Goal: Navigation & Orientation: Go to known website

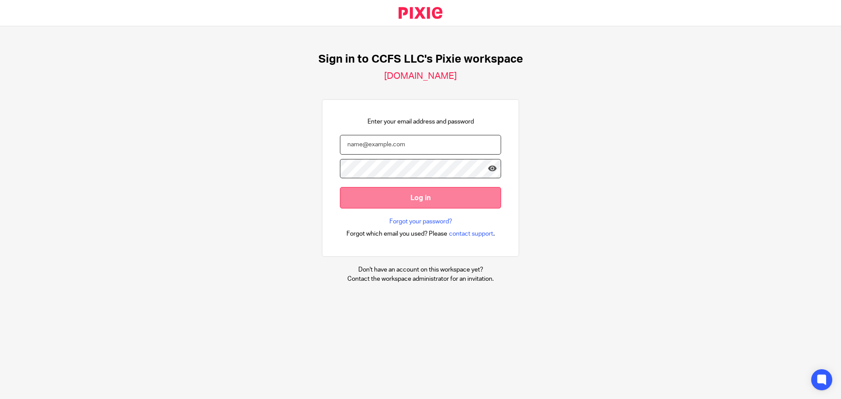
type input "[PERSON_NAME][EMAIL_ADDRESS][DOMAIN_NAME]"
click at [412, 193] on input "Log in" at bounding box center [420, 197] width 161 height 21
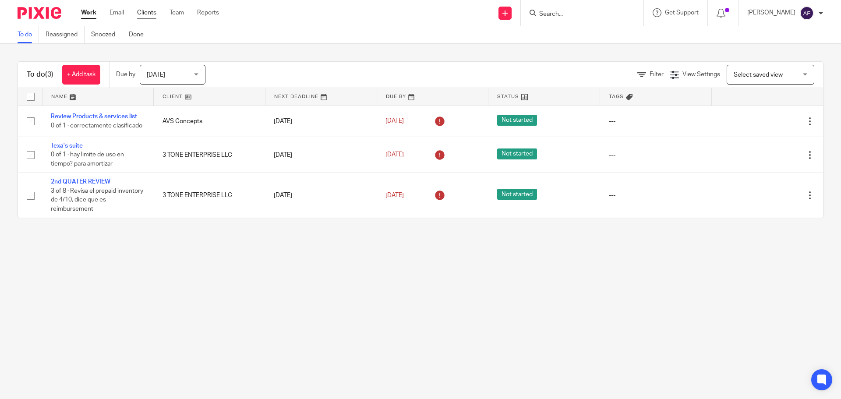
click at [140, 11] on link "Clients" at bounding box center [146, 12] width 19 height 9
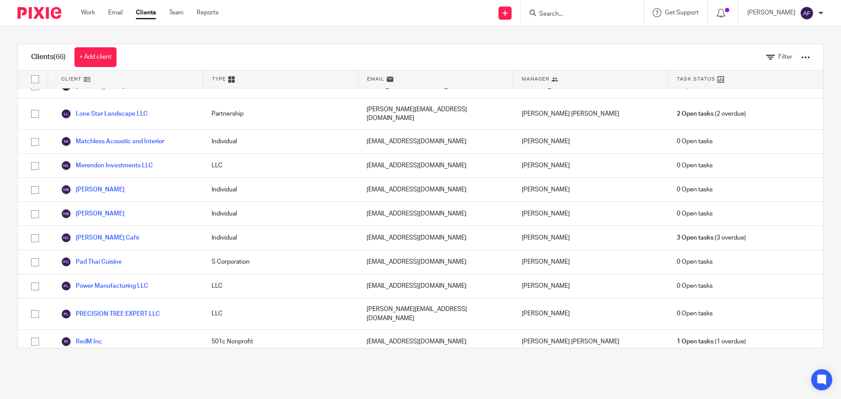
scroll to position [1039, 0]
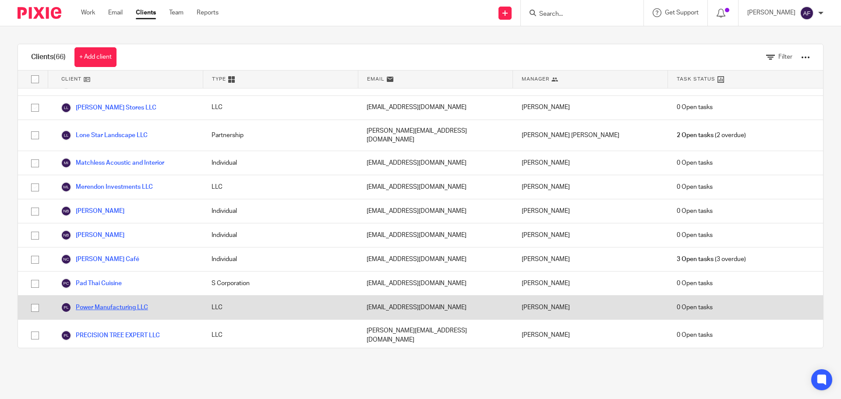
drag, startPoint x: 107, startPoint y: 217, endPoint x: 140, endPoint y: 189, distance: 42.9
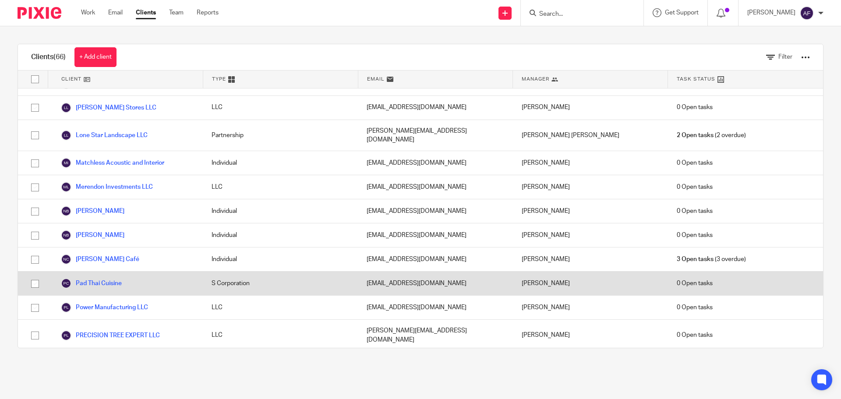
click at [107, 302] on link "Power Manufacturing LLC" at bounding box center [104, 307] width 87 height 11
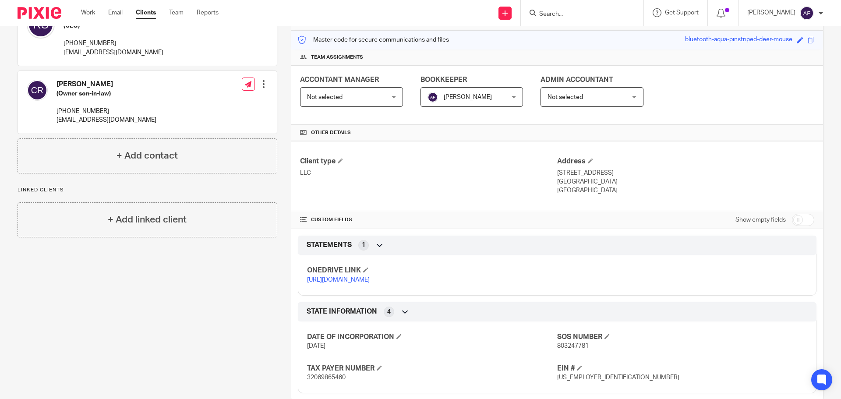
scroll to position [145, 0]
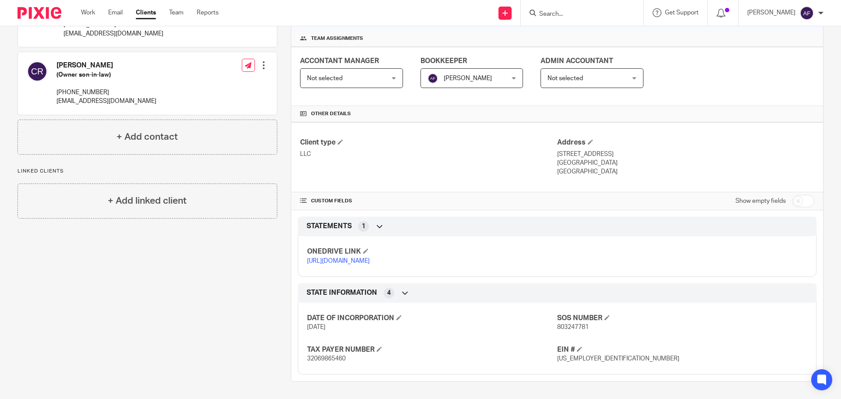
click at [370, 259] on link "[URL][DOMAIN_NAME]" at bounding box center [338, 261] width 63 height 6
